Goal: Transaction & Acquisition: Obtain resource

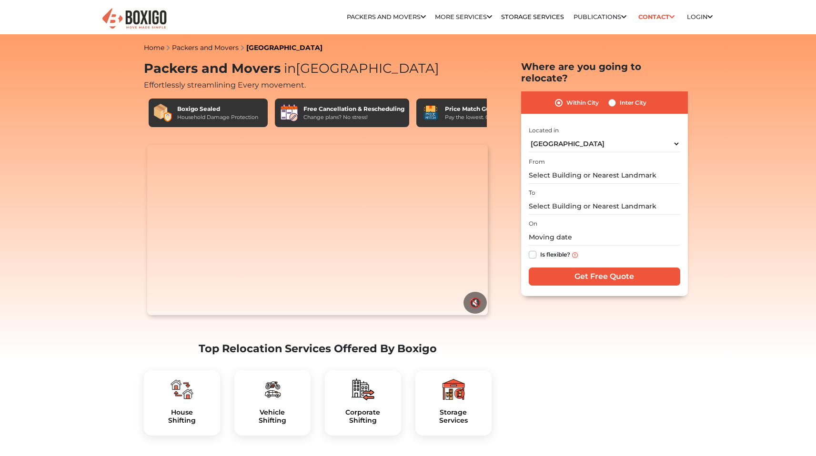
select select "[GEOGRAPHIC_DATA]"
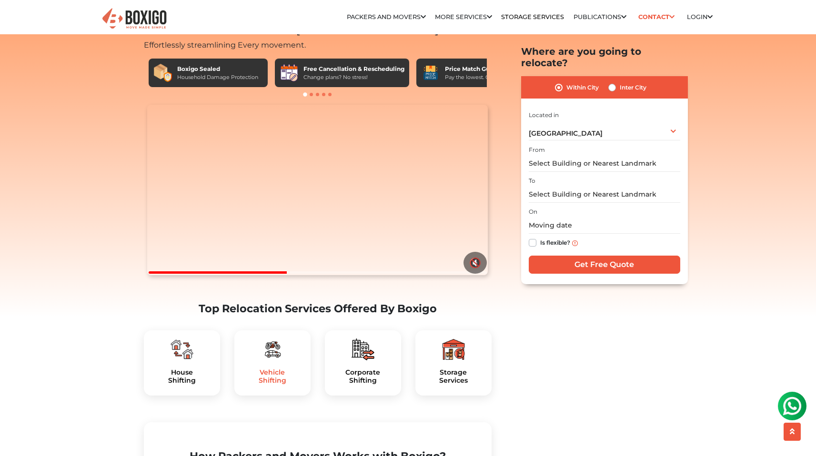
click at [283, 385] on h5 "Vehicle Shifting" at bounding box center [272, 377] width 61 height 16
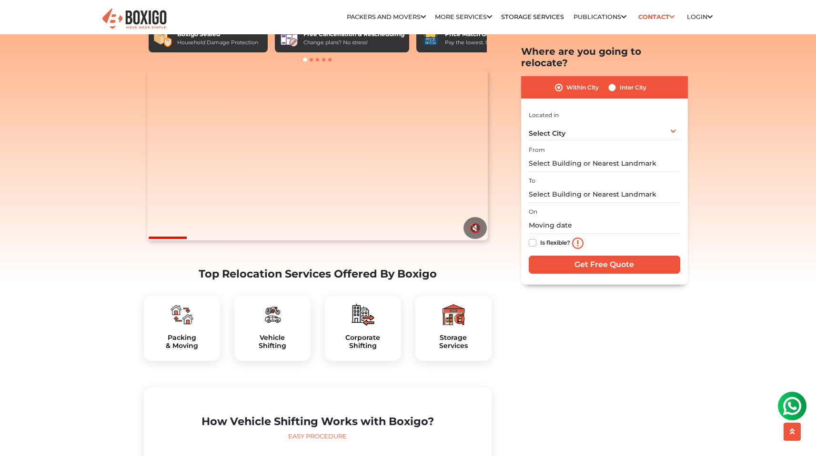
scroll to position [17, 0]
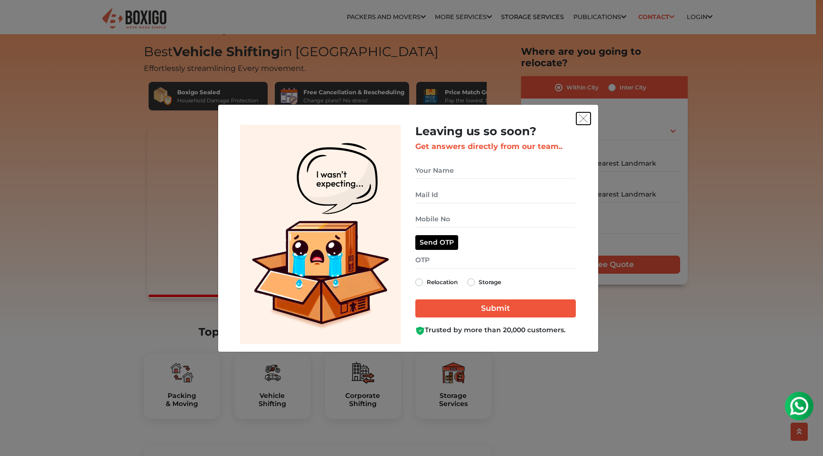
click at [581, 116] on img "get free quote dialog" at bounding box center [583, 118] width 9 height 9
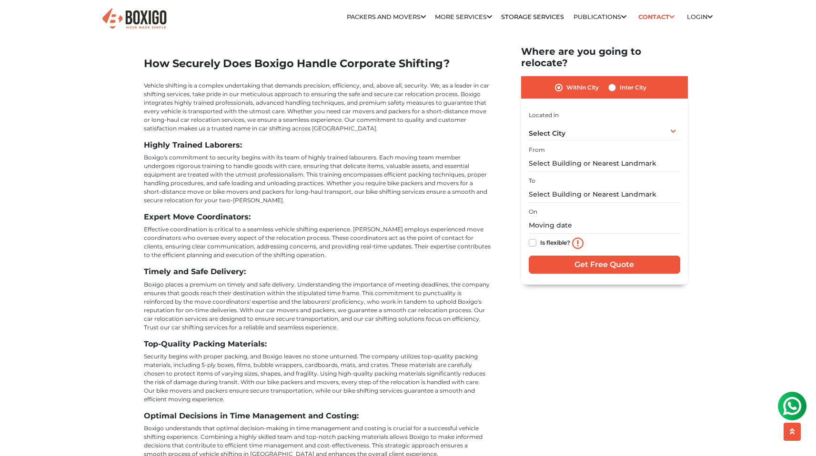
scroll to position [2662, 0]
